Goal: Task Accomplishment & Management: Complete application form

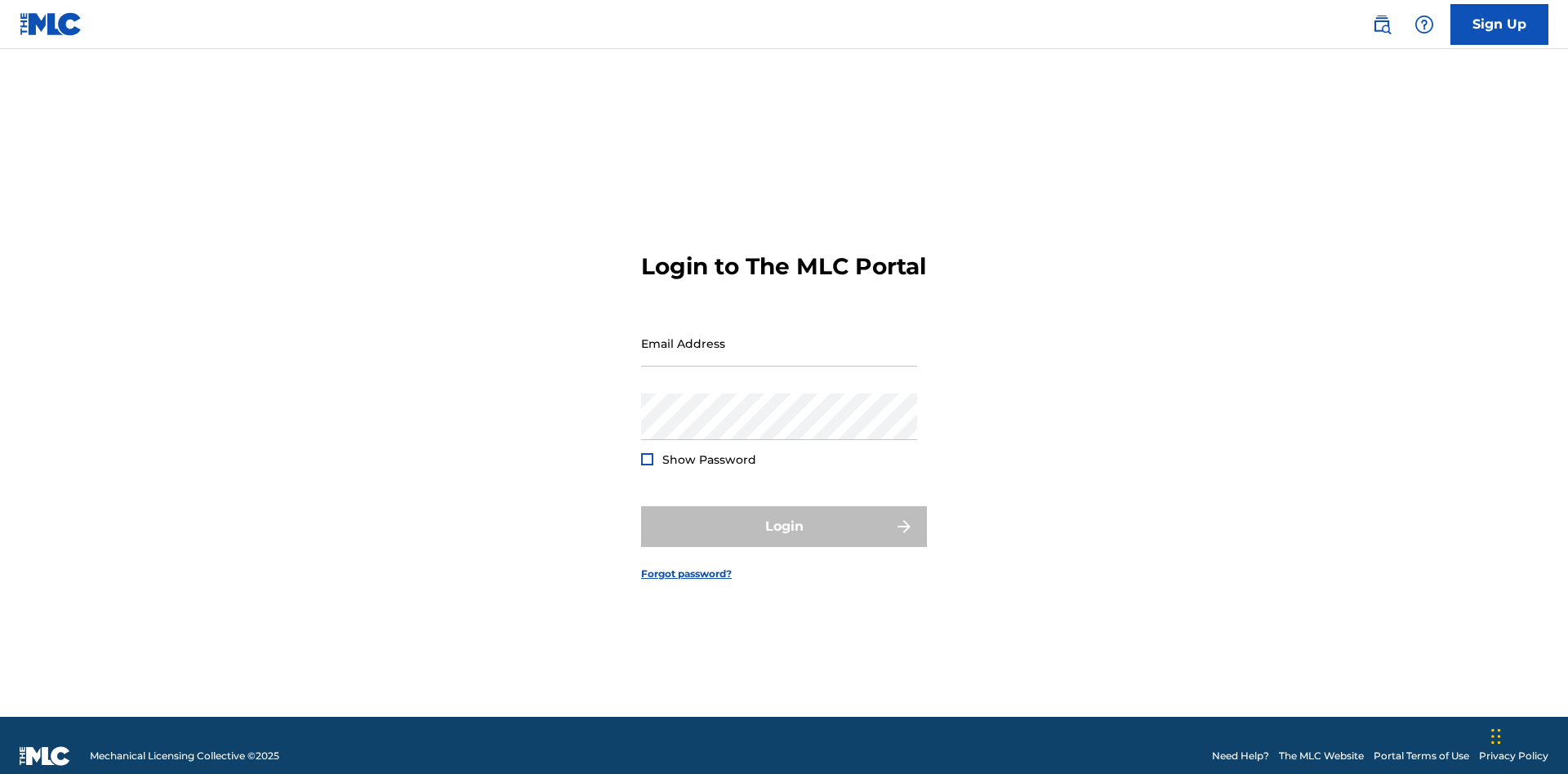
scroll to position [21, 0]
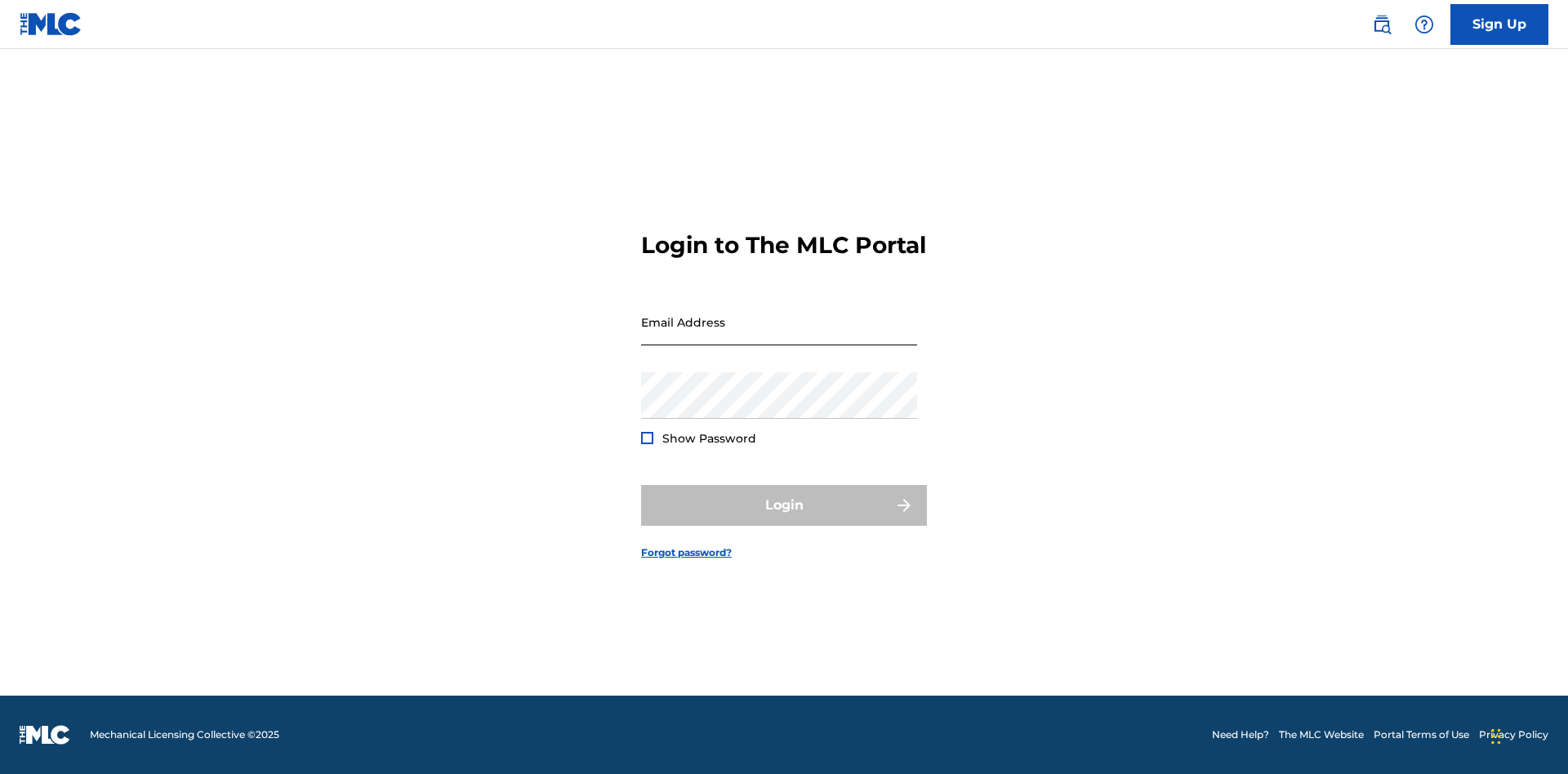
click at [779, 336] on input "Email Address" at bounding box center [778, 322] width 276 height 47
type input "Duke.McTesterson@gmail.com"
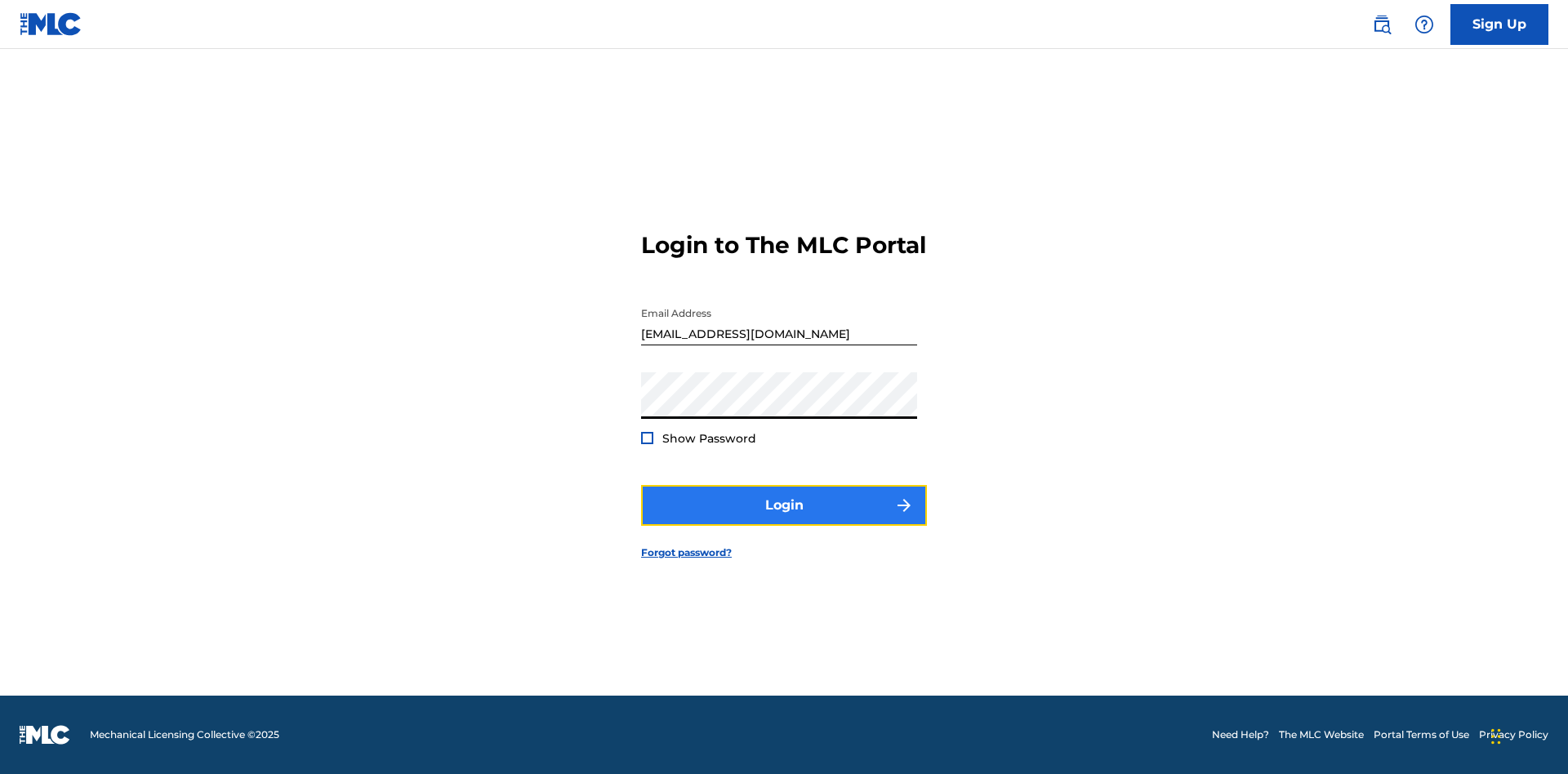
click at [784, 519] on button "Login" at bounding box center [783, 505] width 286 height 41
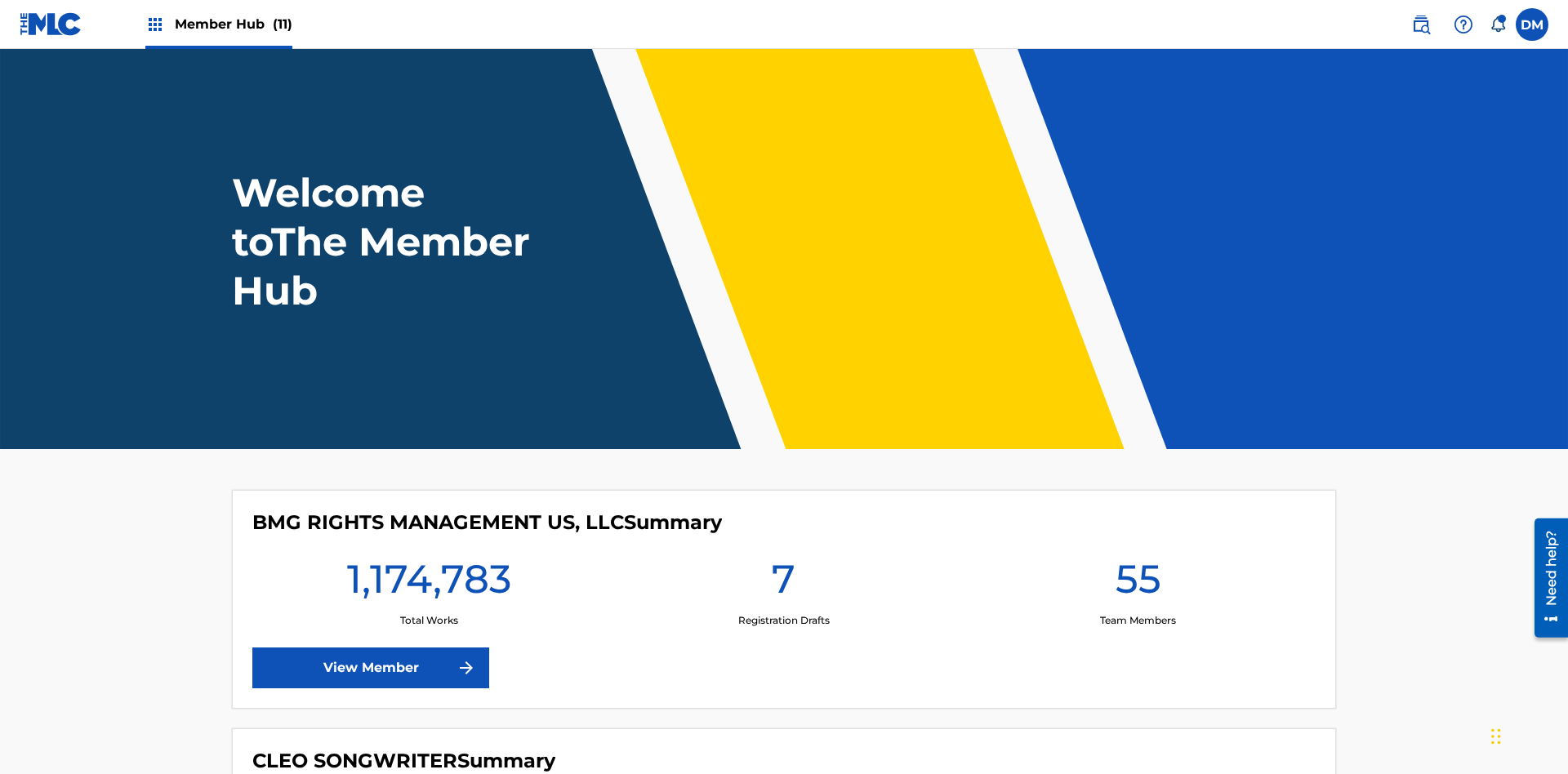
click at [233, 24] on span "Member Hub (11)" at bounding box center [233, 24] width 118 height 19
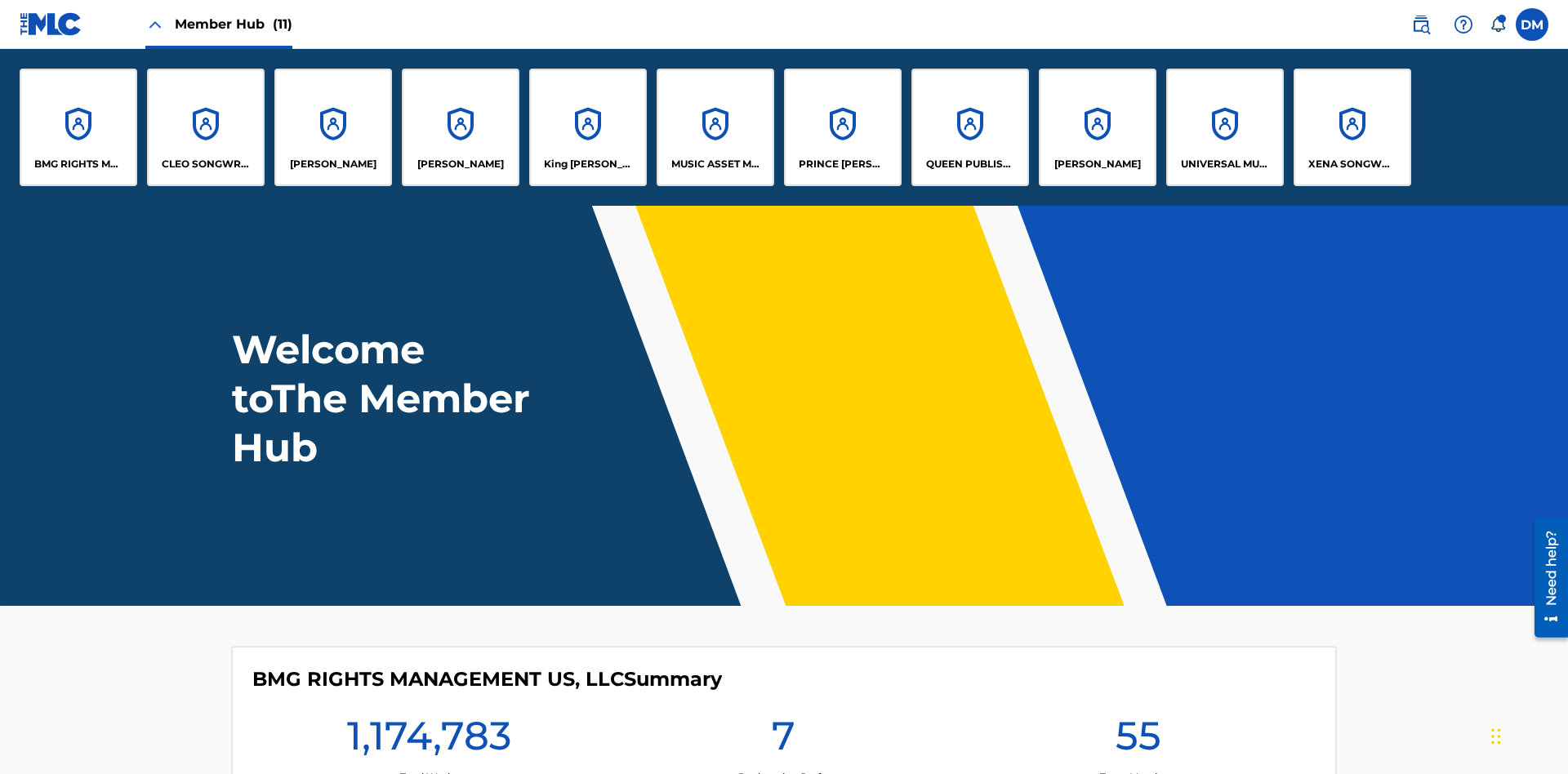
scroll to position [59, 0]
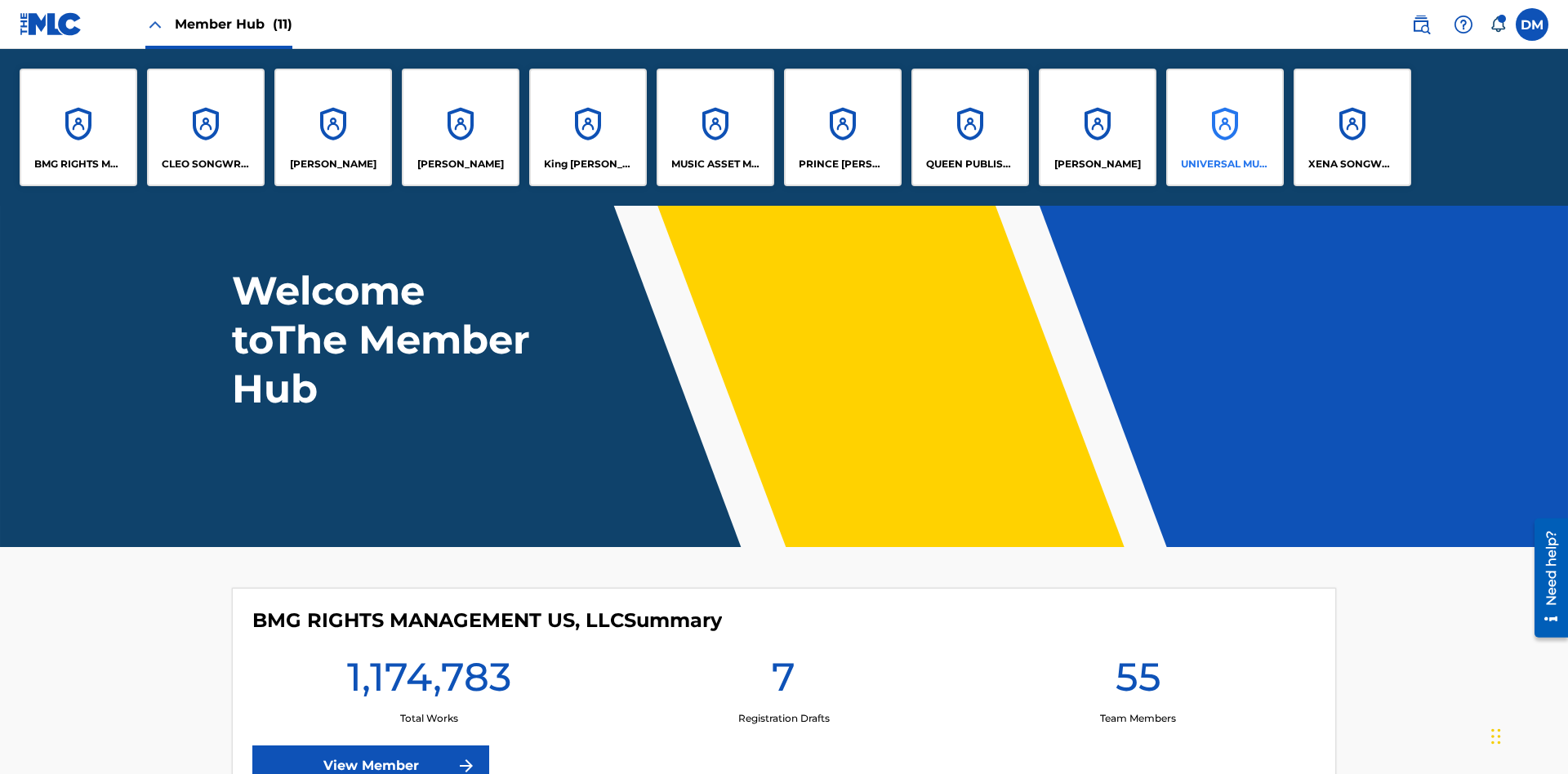
click at [1223, 164] on p "UNIVERSAL MUSIC PUB GROUP" at bounding box center [1225, 163] width 89 height 14
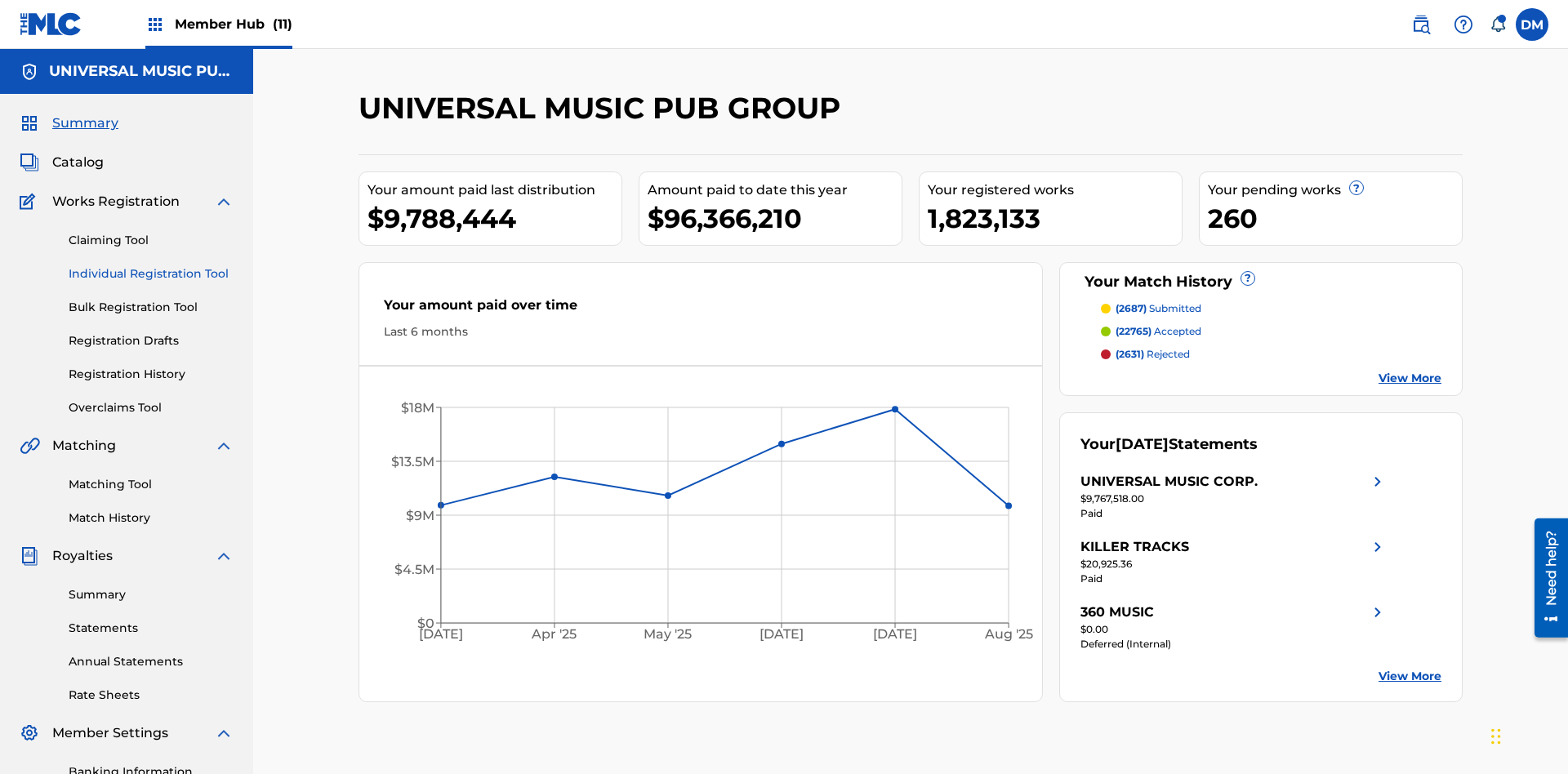
click at [151, 266] on link "Individual Registration Tool" at bounding box center [151, 274] width 165 height 17
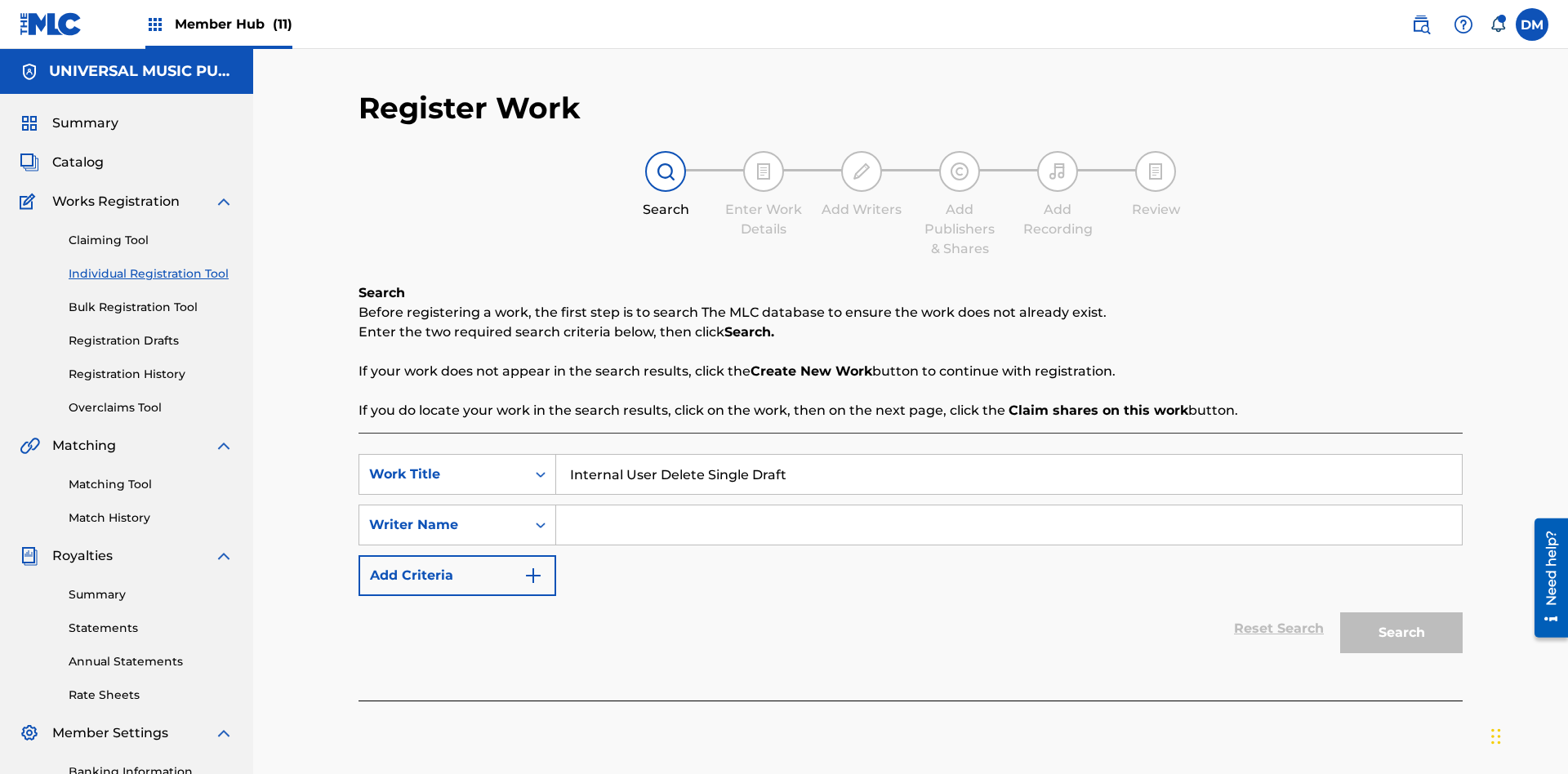
scroll to position [238, 0]
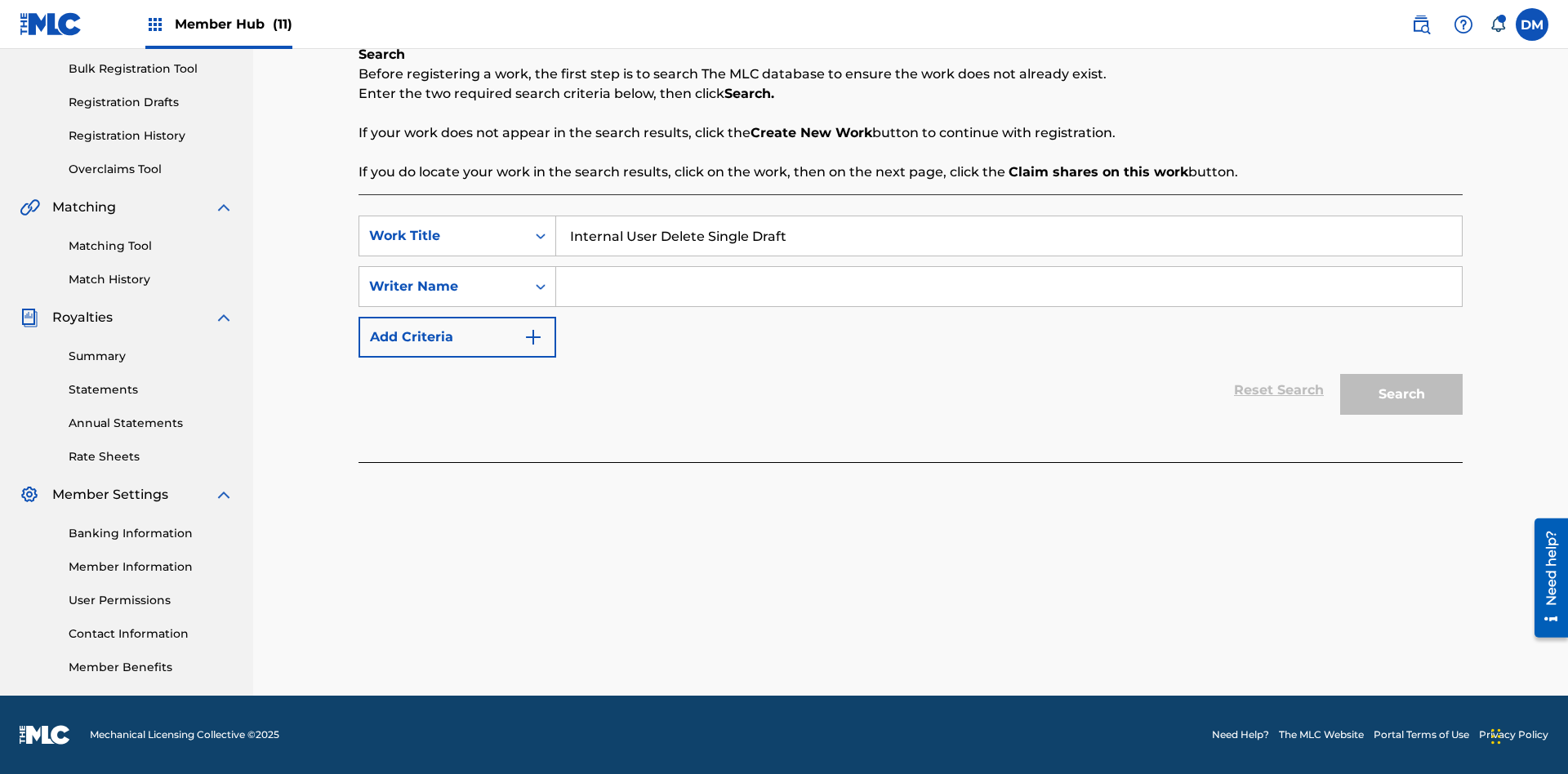
type input "Internal User Delete Single Draft"
click at [1008, 287] on input "Search Form" at bounding box center [1009, 286] width 905 height 39
type input "Test"
click at [1401, 394] on button "Search" at bounding box center [1401, 394] width 122 height 41
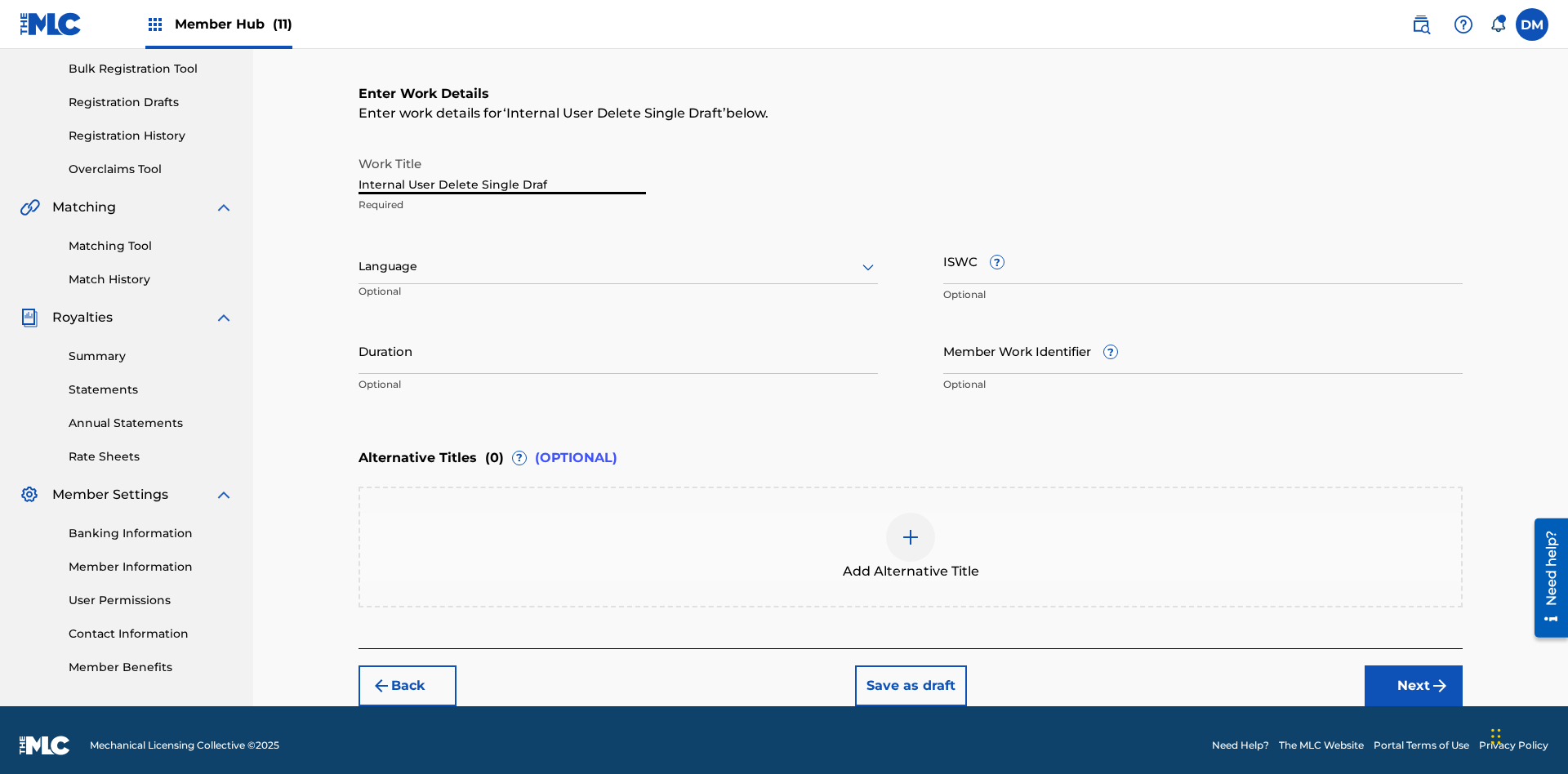
type input "Internal User Delete Single Draft"
click at [909, 675] on button "Save as draft" at bounding box center [911, 686] width 112 height 41
click at [1532, 24] on label at bounding box center [1532, 25] width 32 height 32
click at [1532, 25] on input "DM Duke McTesterson duke.mctesterson@gmail.com Notification Preferences Profile…" at bounding box center [1532, 25] width 0 height 0
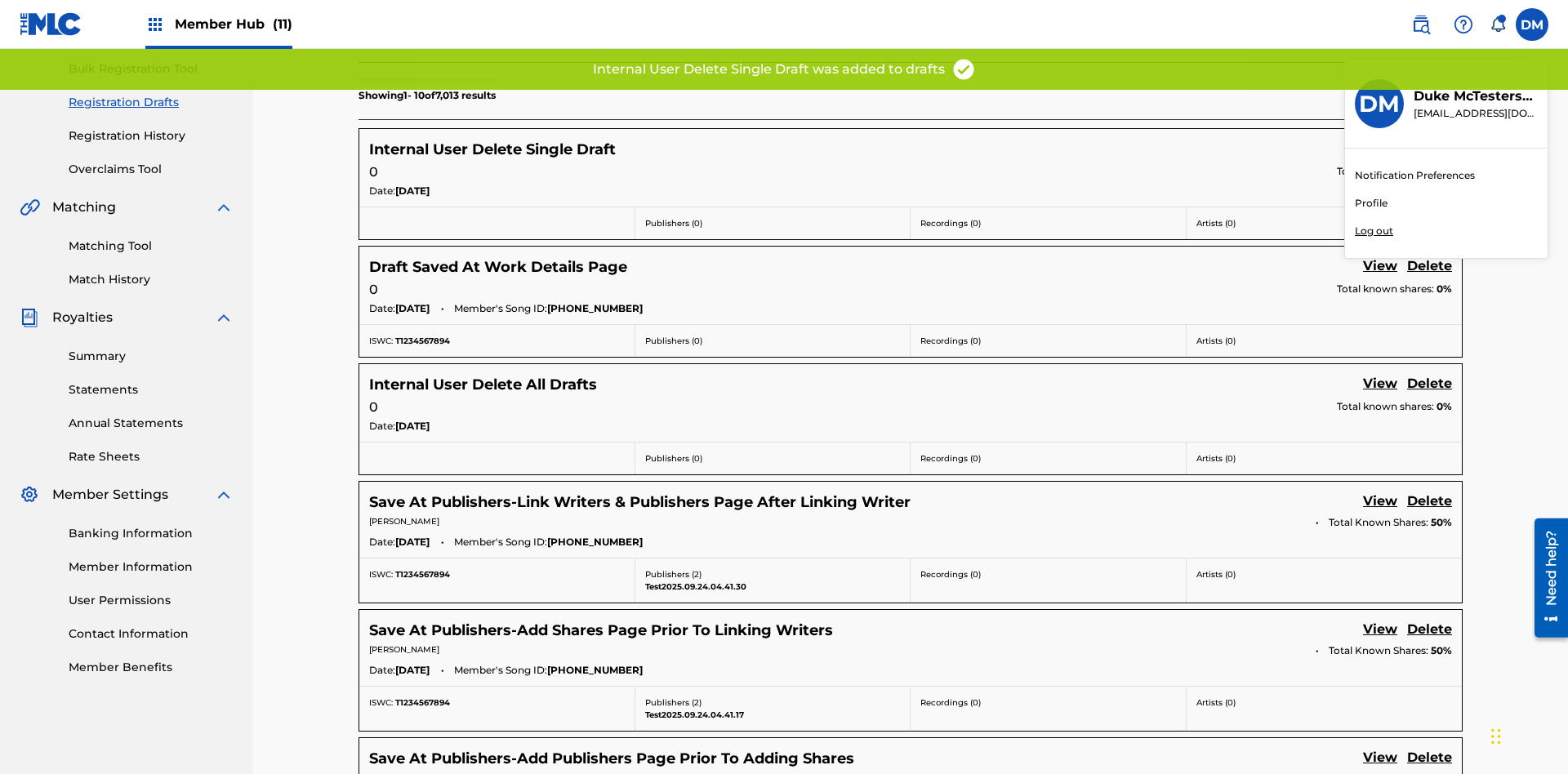
click at [1373, 231] on p "Log out" at bounding box center [1373, 231] width 38 height 14
click at [1532, 25] on input "DM Duke McTesterson duke.mctesterson@gmail.com Notification Preferences Profile…" at bounding box center [1532, 25] width 0 height 0
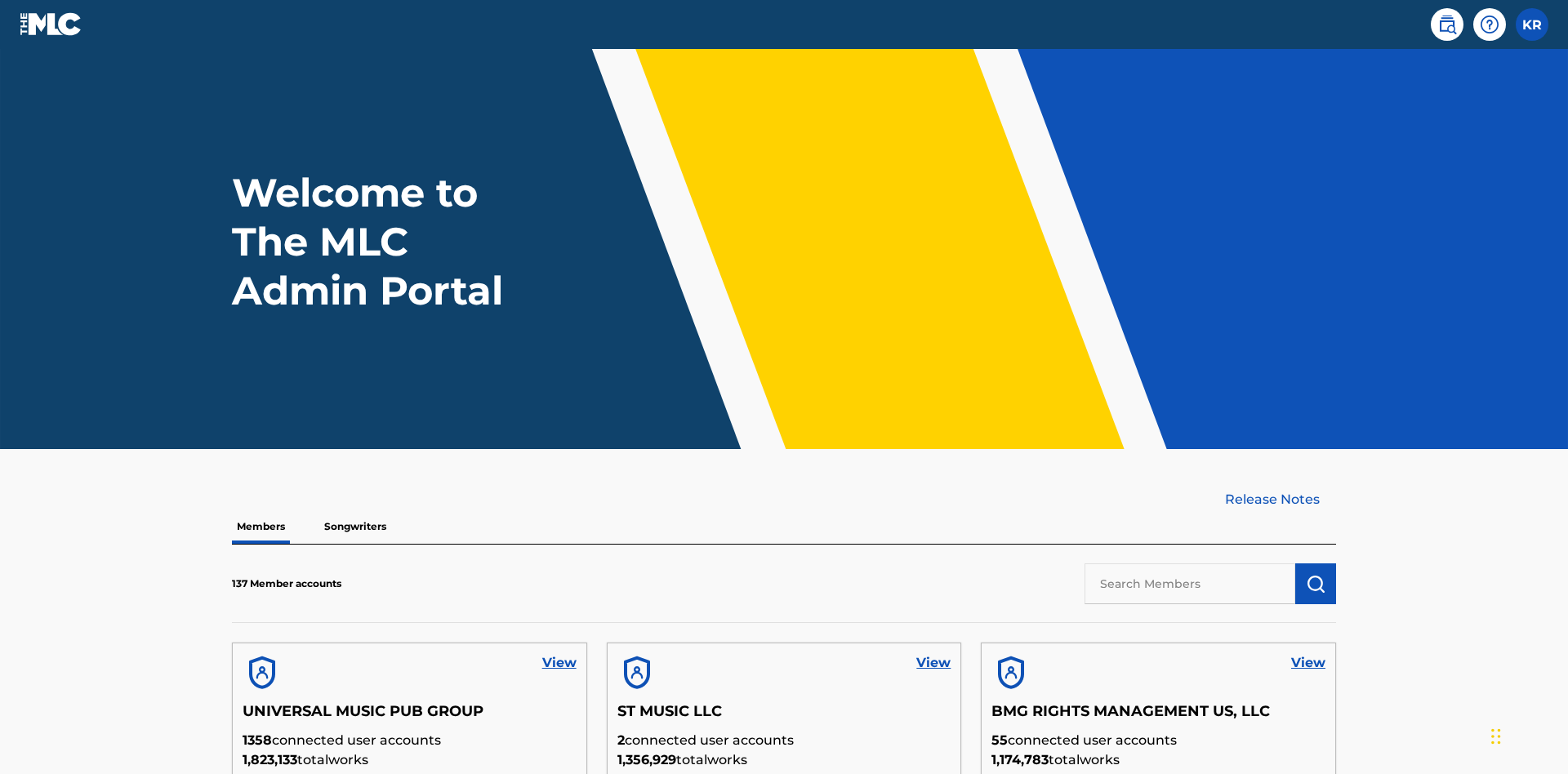
click at [1189, 564] on input "text" at bounding box center [1189, 584] width 211 height 41
click at [1316, 575] on img "submit" at bounding box center [1315, 584] width 20 height 20
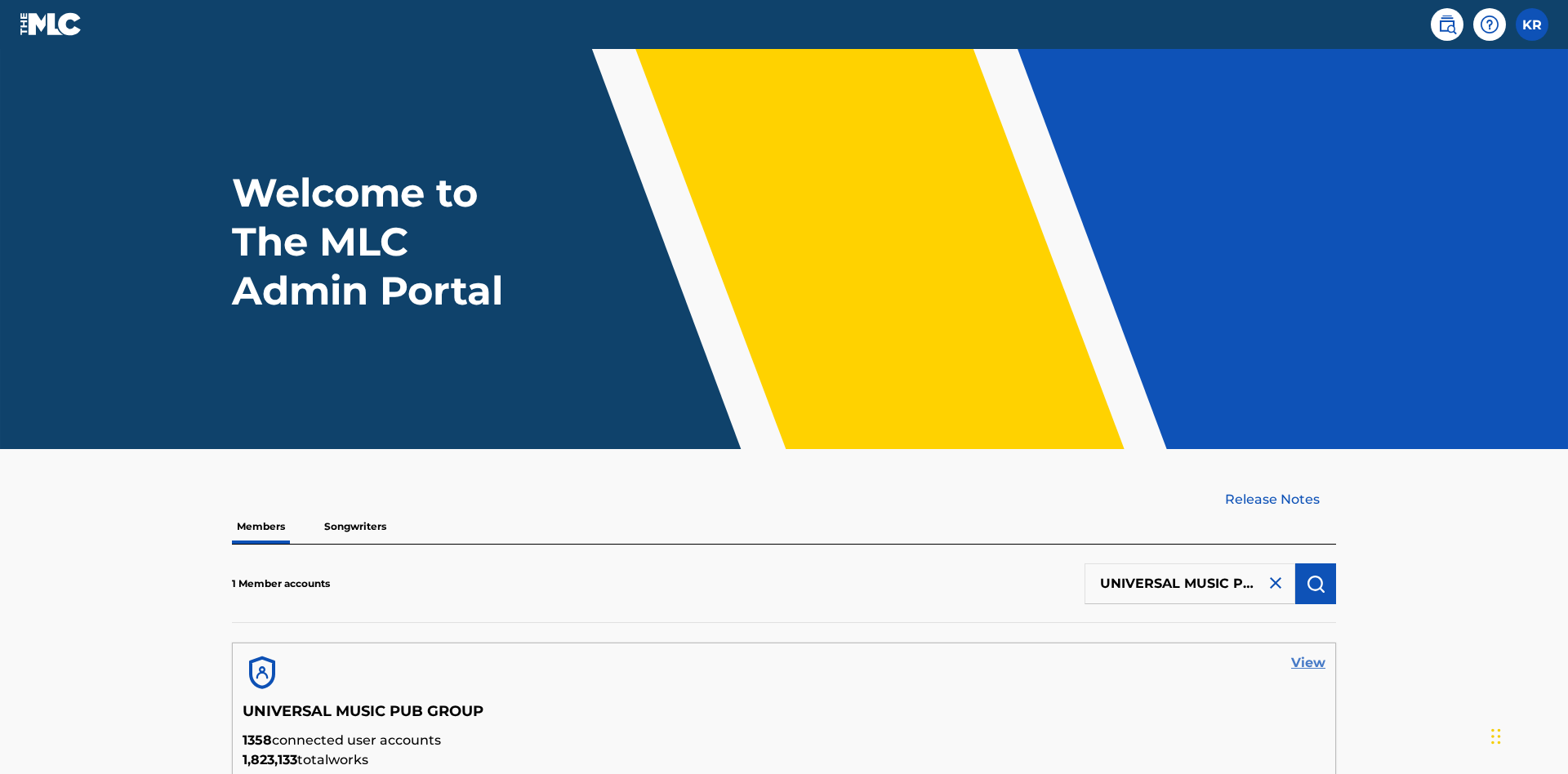
click at [1308, 653] on link "View" at bounding box center [1308, 663] width 34 height 20
